Goal: Task Accomplishment & Management: Manage account settings

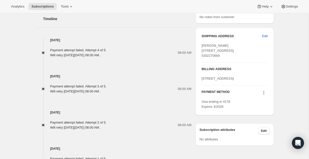
scroll to position [240, 0]
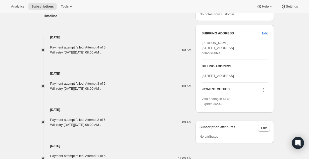
click at [263, 92] on icon at bounding box center [263, 89] width 5 height 5
click at [256, 134] on span "Add credit card" at bounding box center [262, 136] width 35 height 5
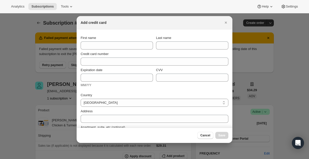
scroll to position [0, 0]
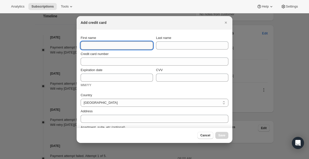
click at [123, 47] on input "First name" at bounding box center [117, 45] width 72 height 8
type input "[PERSON_NAME]"
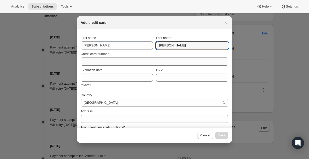
type input "[PERSON_NAME]"
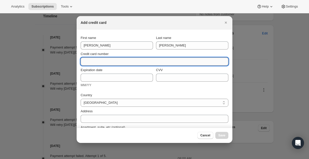
click at [95, 58] on input "Credit card number" at bounding box center [153, 61] width 144 height 8
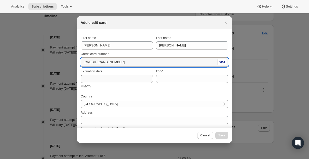
type input "[CREDIT_CARD_NUMBER]"
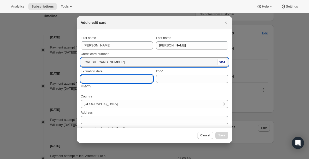
click at [92, 78] on input "Expiration date" at bounding box center [117, 79] width 72 height 8
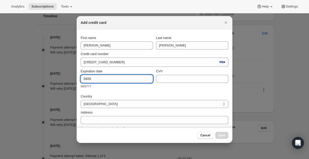
click at [88, 77] on input "0928" at bounding box center [117, 79] width 72 height 8
type input "09/28"
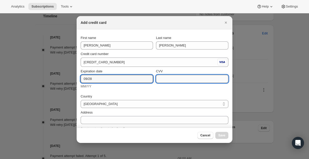
click at [173, 77] on input "CVV" at bounding box center [192, 79] width 72 height 8
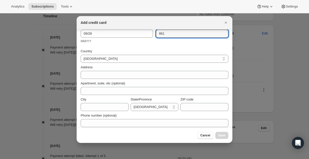
scroll to position [48, 0]
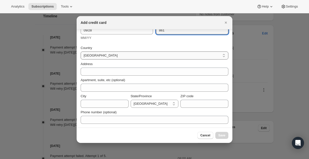
type input "861"
click at [117, 56] on select "[GEOGRAPHIC_DATA] [GEOGRAPHIC_DATA] [GEOGRAPHIC_DATA] [GEOGRAPHIC_DATA] [GEOGRA…" at bounding box center [155, 55] width 148 height 8
select select "US"
click at [81, 51] on select "[GEOGRAPHIC_DATA] [GEOGRAPHIC_DATA] [GEOGRAPHIC_DATA] [GEOGRAPHIC_DATA] [GEOGRA…" at bounding box center [155, 55] width 148 height 8
select select "AL"
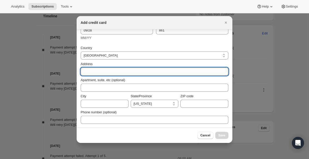
click at [99, 71] on input "Address" at bounding box center [155, 72] width 148 height 8
type input "7386 tahoe lane"
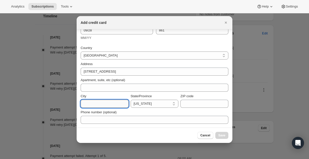
click at [96, 102] on input "City" at bounding box center [105, 104] width 48 height 8
type input "Shingletown"
click at [154, 103] on select "Alabama Alaska American Samoa Arizona Arkansas California Colorado Connecticut …" at bounding box center [155, 104] width 48 height 8
select select "CA"
click at [131, 100] on select "Alabama Alaska American Samoa Arizona Arkansas California Colorado Connecticut …" at bounding box center [155, 104] width 48 height 8
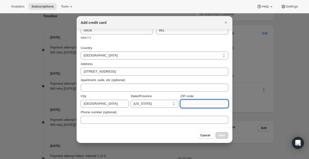
click at [187, 104] on input "ZIP code" at bounding box center [204, 104] width 48 height 8
type input "96088"
click at [221, 133] on button "Save" at bounding box center [221, 135] width 13 height 7
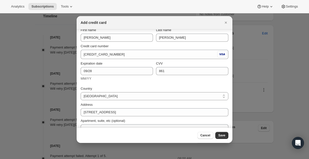
scroll to position [0, 0]
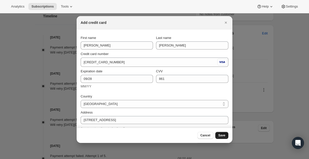
click at [222, 136] on span "Save" at bounding box center [221, 135] width 7 height 4
click at [207, 133] on button "Cancel" at bounding box center [205, 135] width 16 height 7
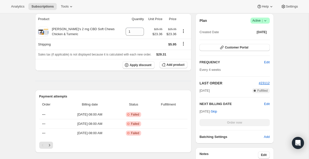
scroll to position [139, 0]
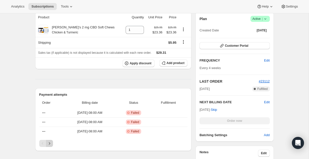
click at [52, 145] on icon "Next" at bounding box center [49, 143] width 5 height 5
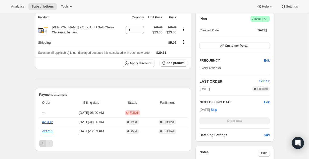
click at [41, 143] on icon "Previous" at bounding box center [42, 143] width 5 height 5
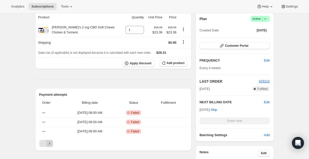
click at [51, 143] on icon "Next" at bounding box center [49, 143] width 5 height 5
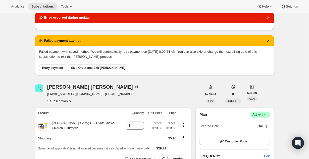
scroll to position [0, 0]
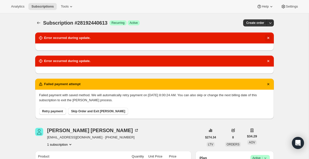
click at [269, 37] on icon "Dismiss notification" at bounding box center [268, 37] width 5 height 5
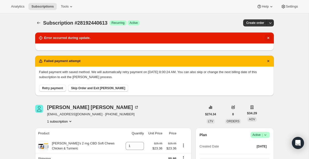
click at [269, 37] on icon "Dismiss notification" at bounding box center [268, 37] width 5 height 5
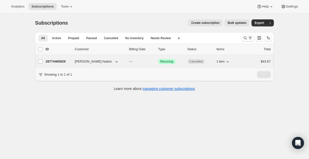
click at [60, 61] on p "28774465829" at bounding box center [58, 61] width 25 height 5
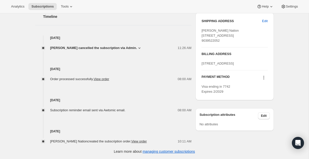
scroll to position [195, 0]
click at [263, 80] on icon at bounding box center [263, 77] width 5 height 5
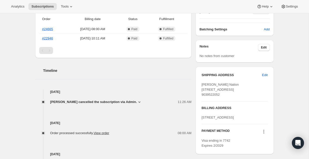
scroll to position [0, 0]
